Goal: Find contact information: Find contact information

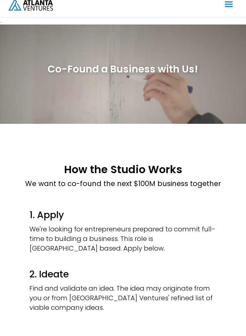
scroll to position [10, 0]
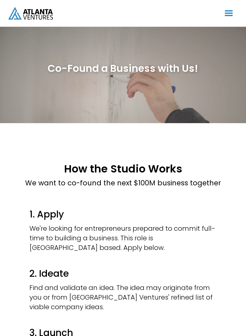
click at [229, 14] on div "menu" at bounding box center [229, 13] width 13 height 13
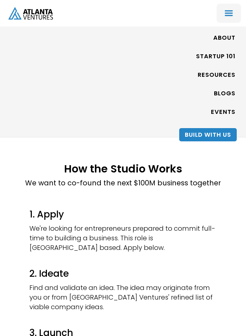
click at [229, 42] on link "ABOUT" at bounding box center [224, 37] width 22 height 15
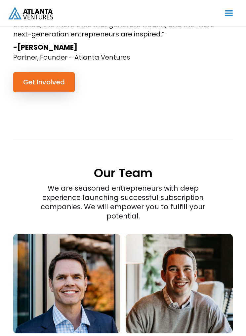
scroll to position [968, 0]
click at [82, 236] on link at bounding box center [66, 283] width 107 height 99
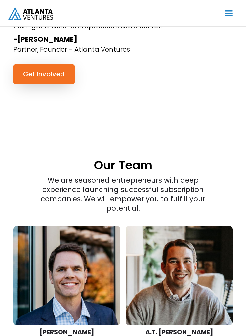
scroll to position [952, 0]
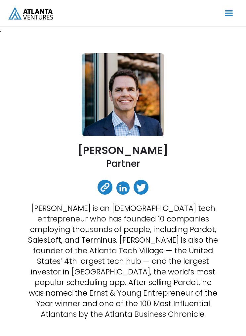
click at [125, 189] on link at bounding box center [122, 187] width 13 height 13
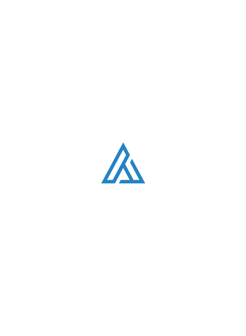
scroll to position [10, 0]
